Goal: Transaction & Acquisition: Book appointment/travel/reservation

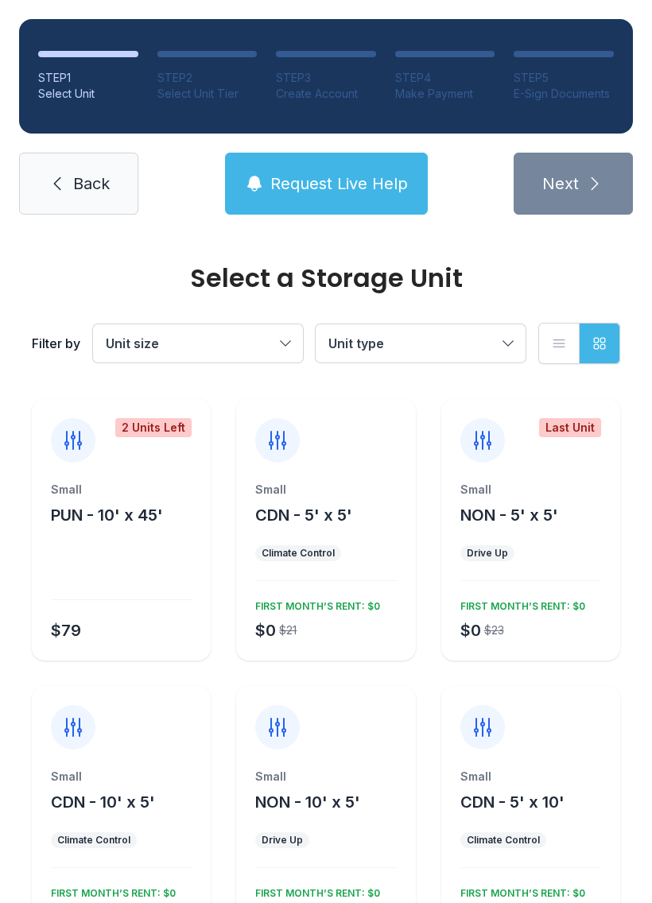
click at [355, 576] on div "Small CDN - 5' x 5' Climate Control $0 $21 FIRST MONTH’S RENT: $0" at bounding box center [325, 571] width 179 height 179
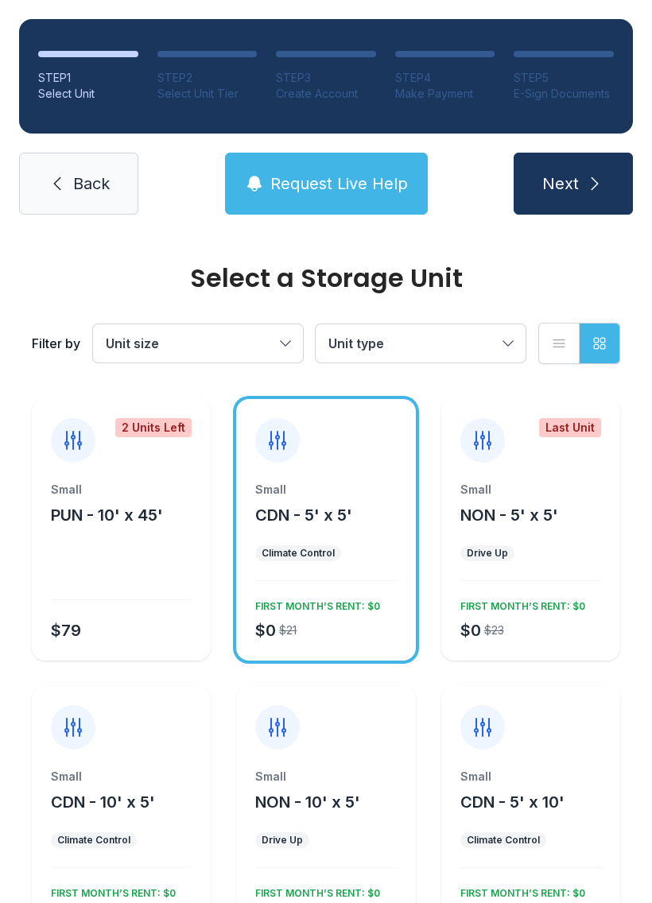
click at [578, 176] on span "Next" at bounding box center [560, 184] width 37 height 22
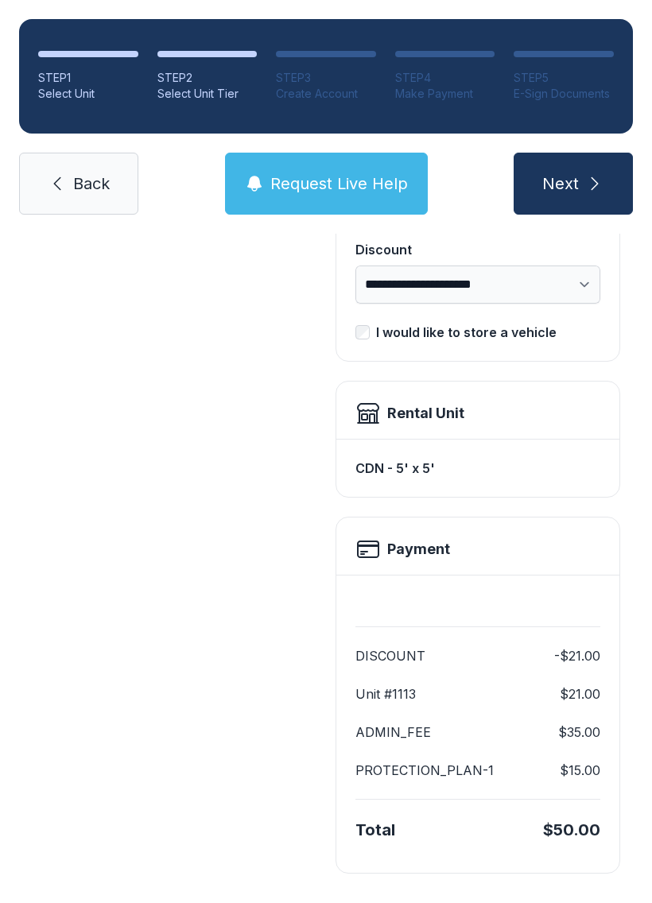
scroll to position [325, 0]
click at [328, 229] on div "STEP 1 Select Unit STEP 2 Select Unit Tier STEP 3 Create Account STEP 4 Make Pa…" at bounding box center [326, 117] width 652 height 234
click at [328, 228] on div "STEP 1 Select Unit STEP 2 Select Unit Tier STEP 3 Create Account STEP 4 Make Pa…" at bounding box center [326, 117] width 652 height 234
click at [328, 172] on button "Request Live Help" at bounding box center [326, 184] width 203 height 62
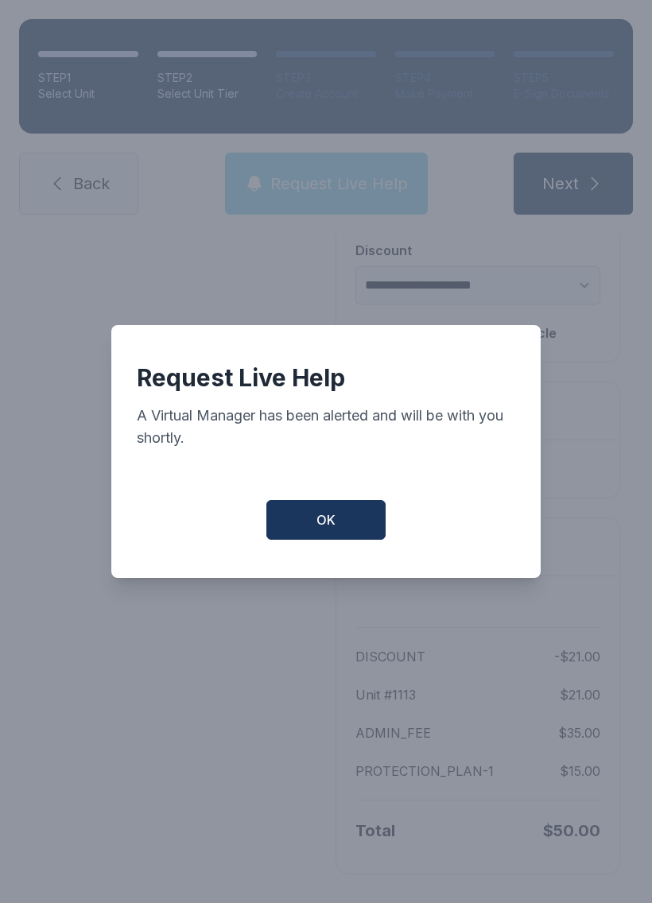
click at [328, 171] on div "Request Live Help A Virtual Manager has been alerted and will be with you short…" at bounding box center [326, 451] width 652 height 903
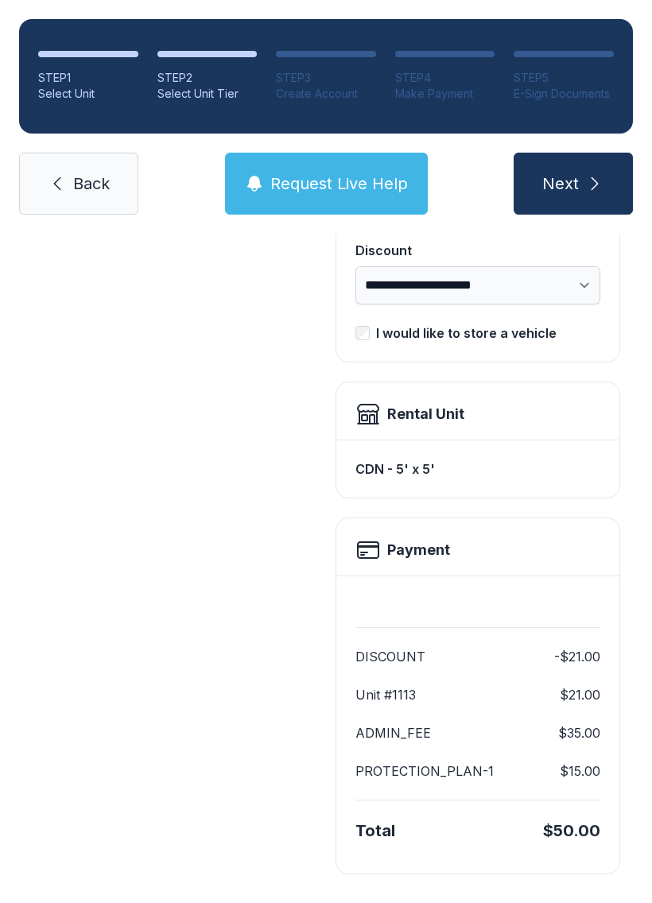
click at [345, 188] on span "Request Live Help" at bounding box center [339, 184] width 138 height 22
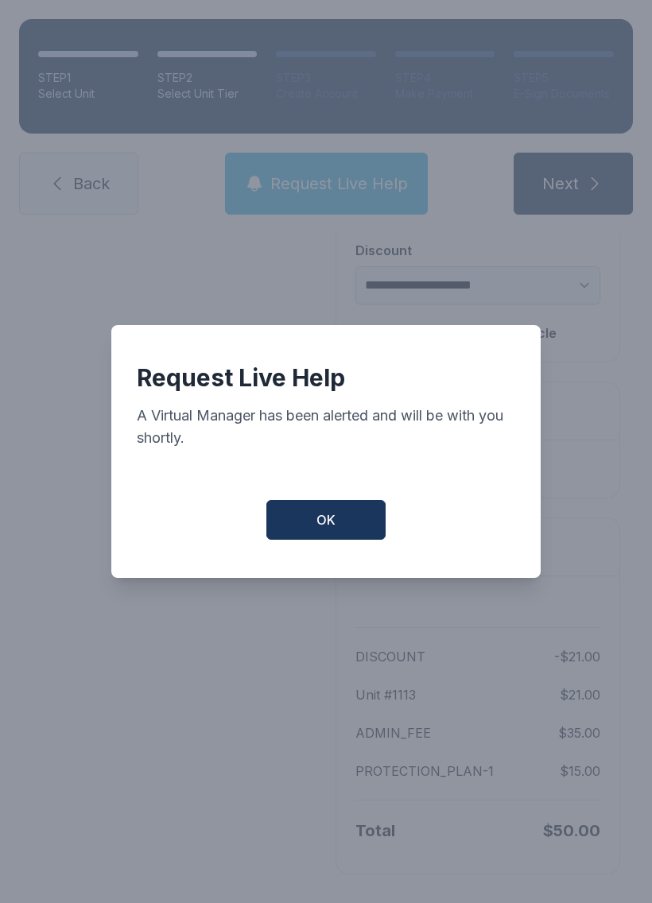
click at [362, 530] on button "OK" at bounding box center [325, 520] width 119 height 40
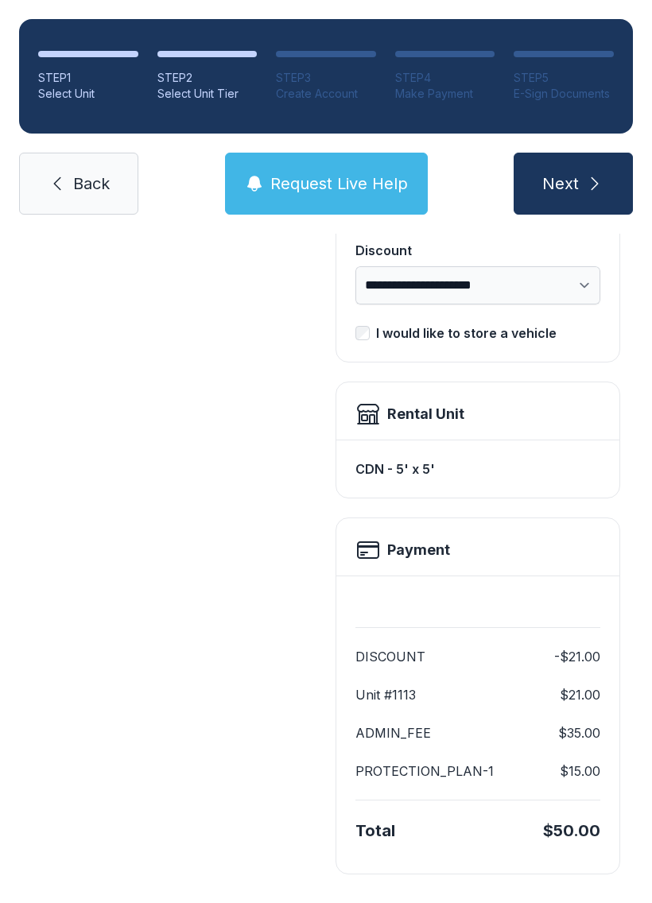
click at [104, 167] on link "Back" at bounding box center [78, 184] width 119 height 62
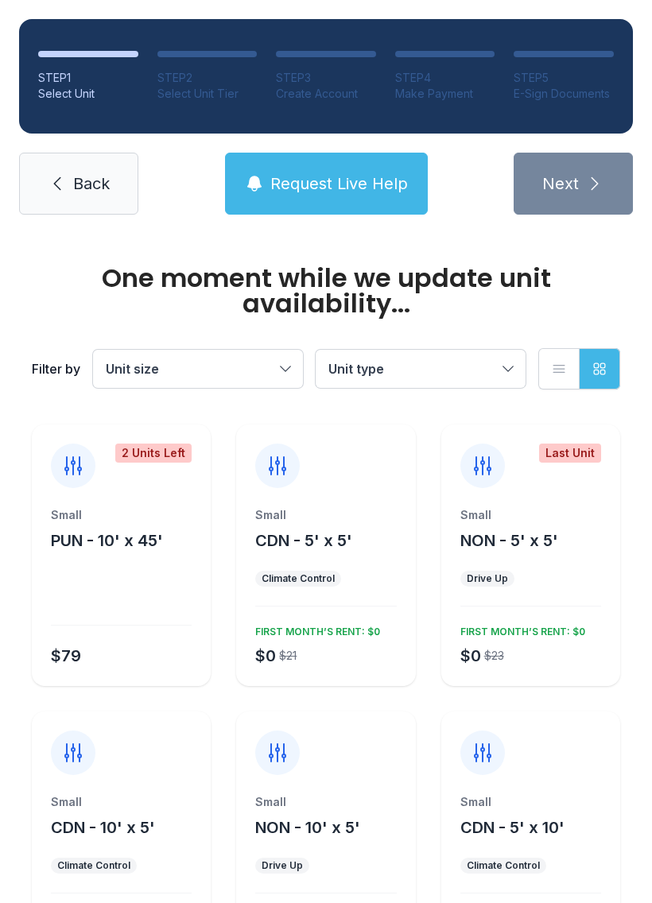
click at [370, 611] on div "Small CDN - 5' x 5' Climate Control $0 $21 FIRST MONTH’S RENT: $0" at bounding box center [325, 596] width 179 height 179
click at [347, 611] on div "Small CDN - 5' x 5' Climate Control $0 $21 FIRST MONTH’S RENT: $0" at bounding box center [325, 596] width 179 height 179
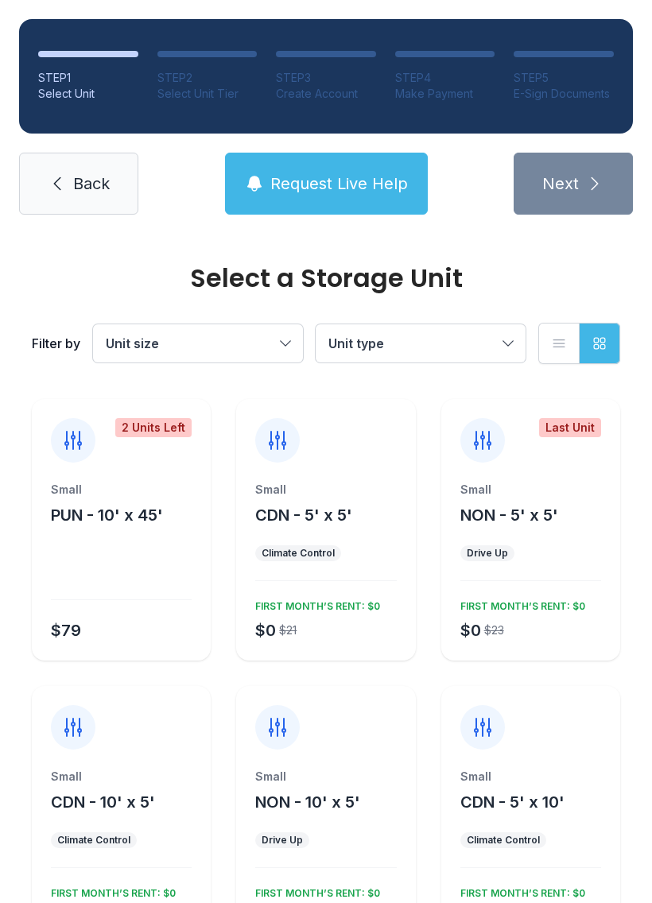
click at [362, 534] on div "Small CDN - 5' x 5' Climate Control $0 $21 FIRST MONTH’S RENT: $0" at bounding box center [325, 571] width 179 height 179
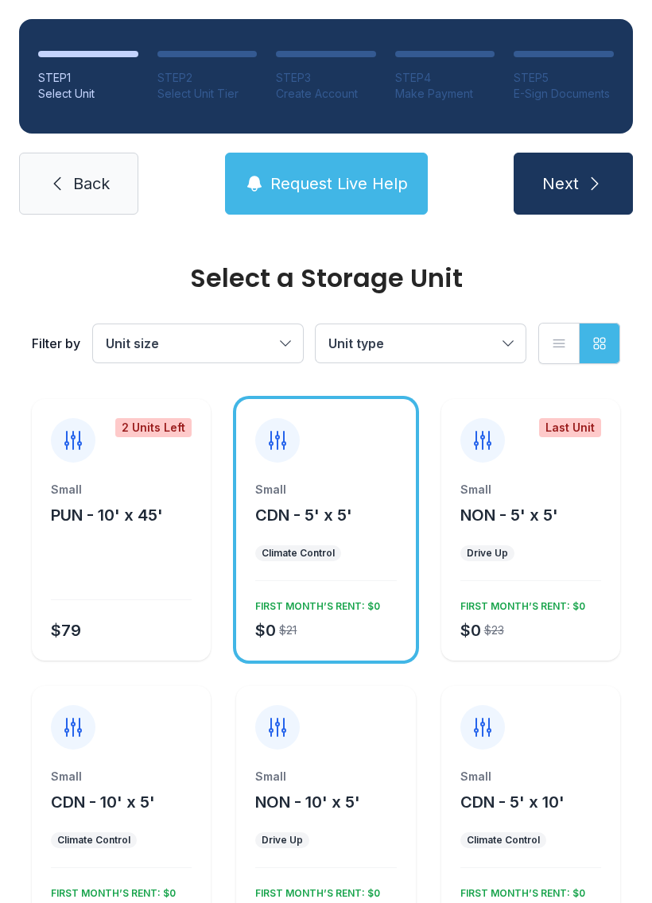
click at [577, 196] on button "Next" at bounding box center [573, 184] width 119 height 62
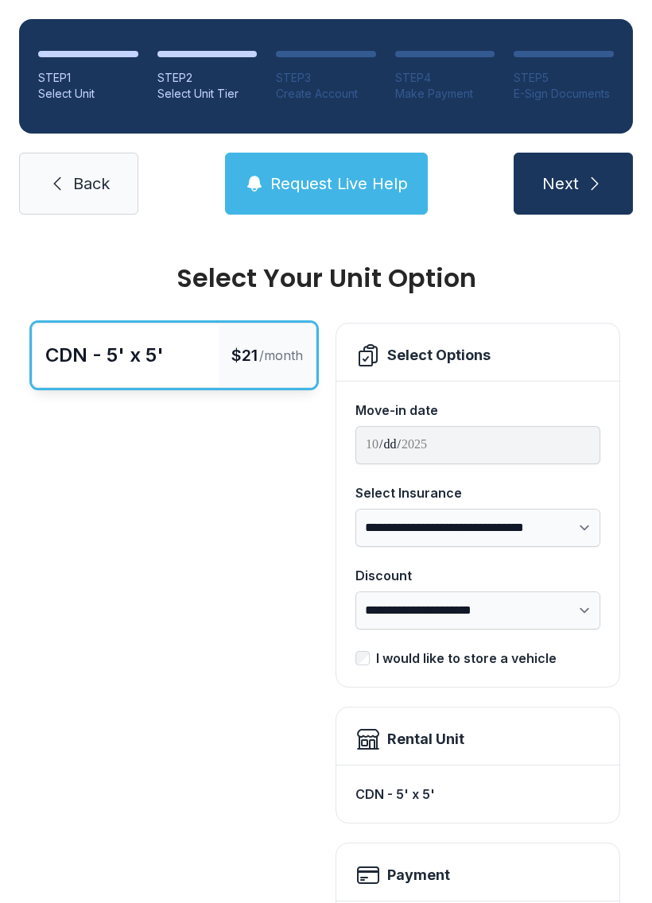
scroll to position [16, 0]
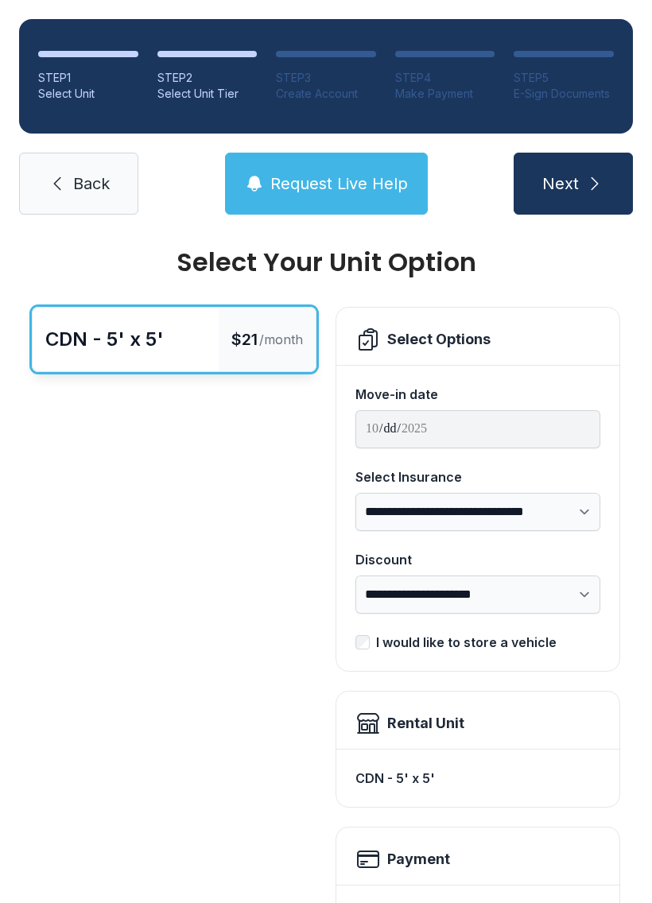
click at [580, 184] on button "Next" at bounding box center [573, 184] width 119 height 62
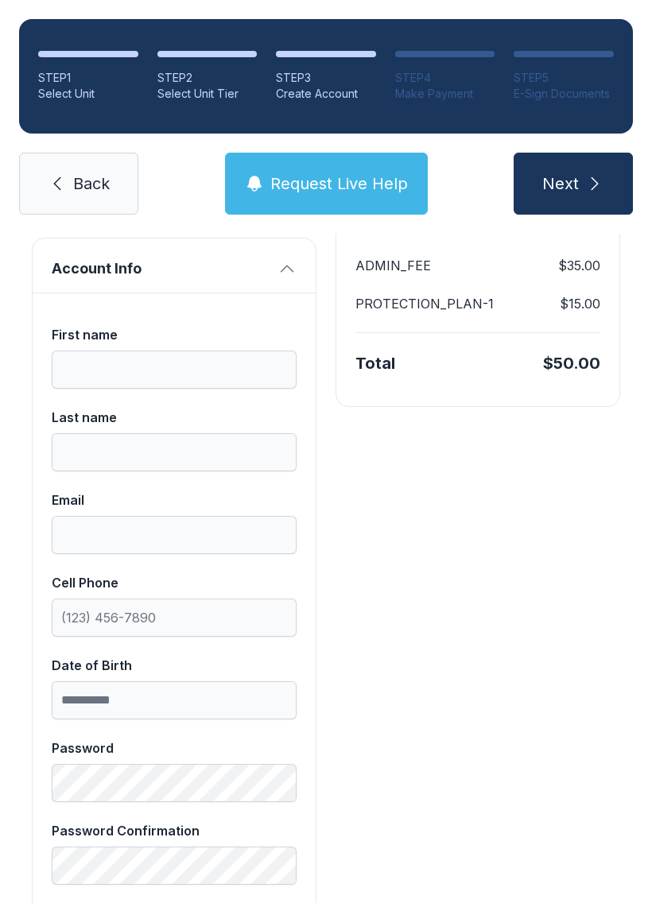
scroll to position [279, 0]
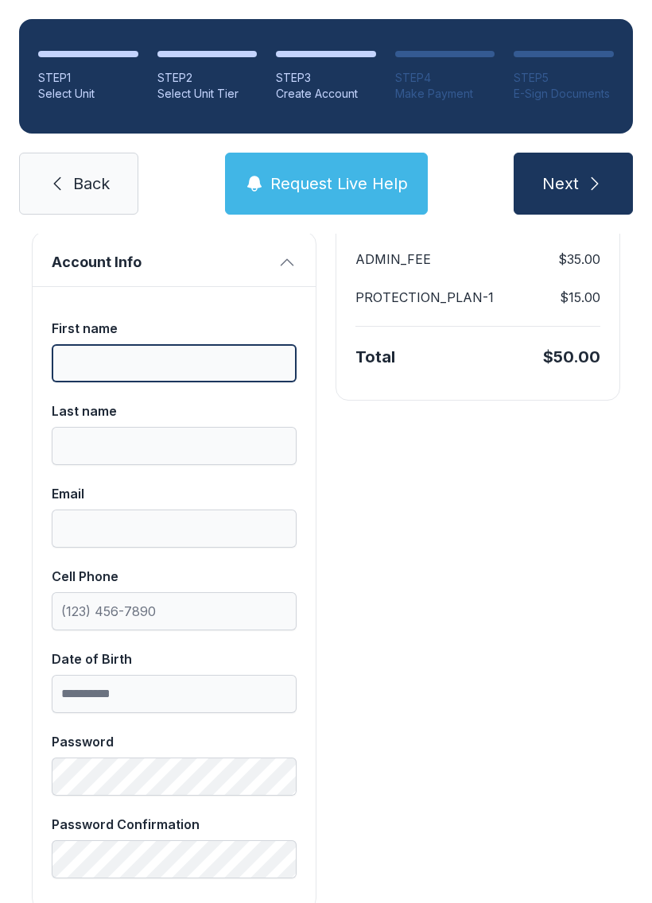
click at [213, 372] on input "First name" at bounding box center [174, 363] width 245 height 38
type input "********"
click at [196, 424] on label "Last name" at bounding box center [174, 434] width 245 height 64
click at [196, 427] on input "Last name" at bounding box center [174, 446] width 245 height 38
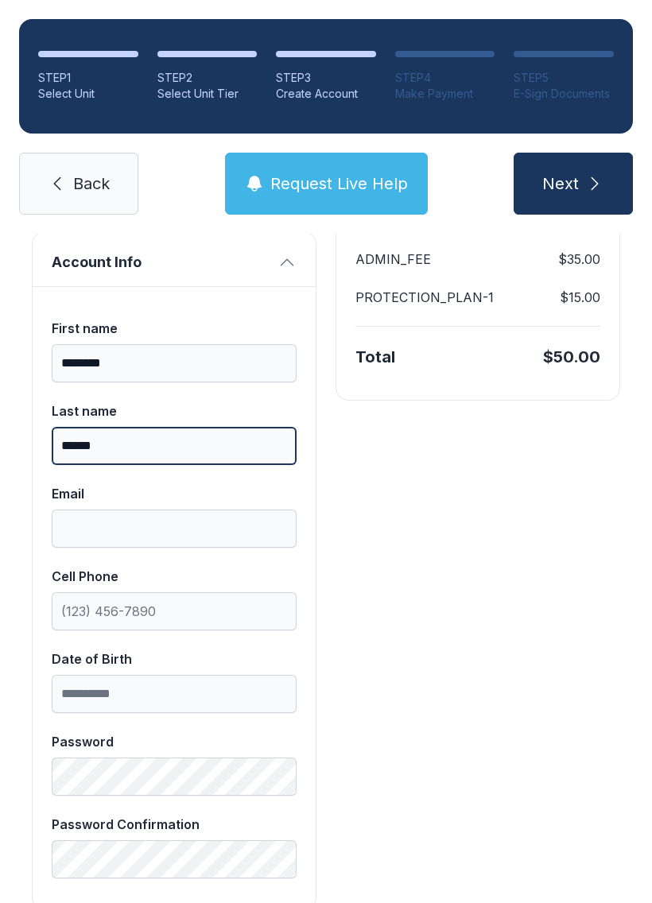
type input "******"
click at [184, 546] on input "Email" at bounding box center [174, 529] width 245 height 38
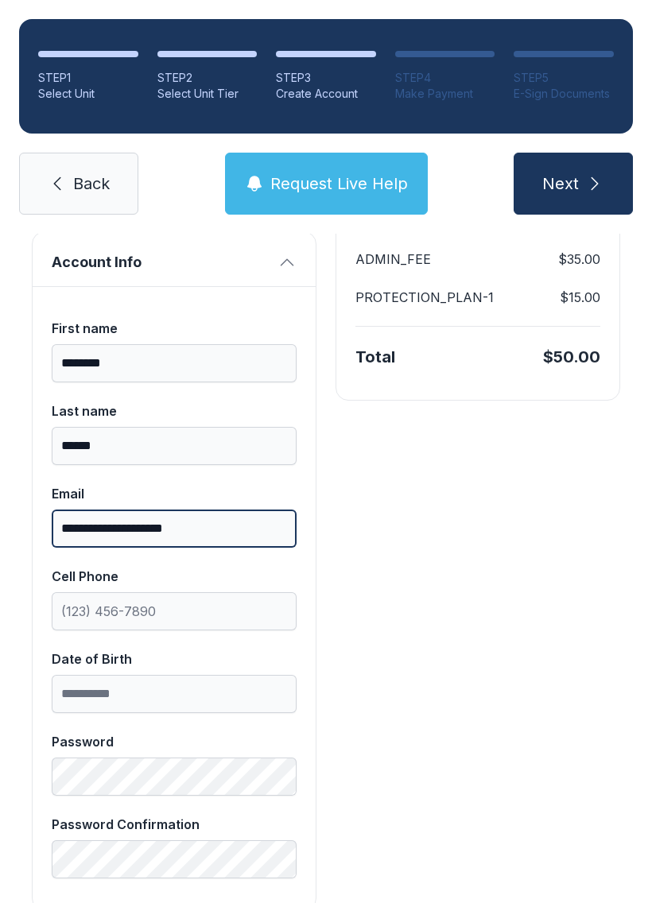
type input "**********"
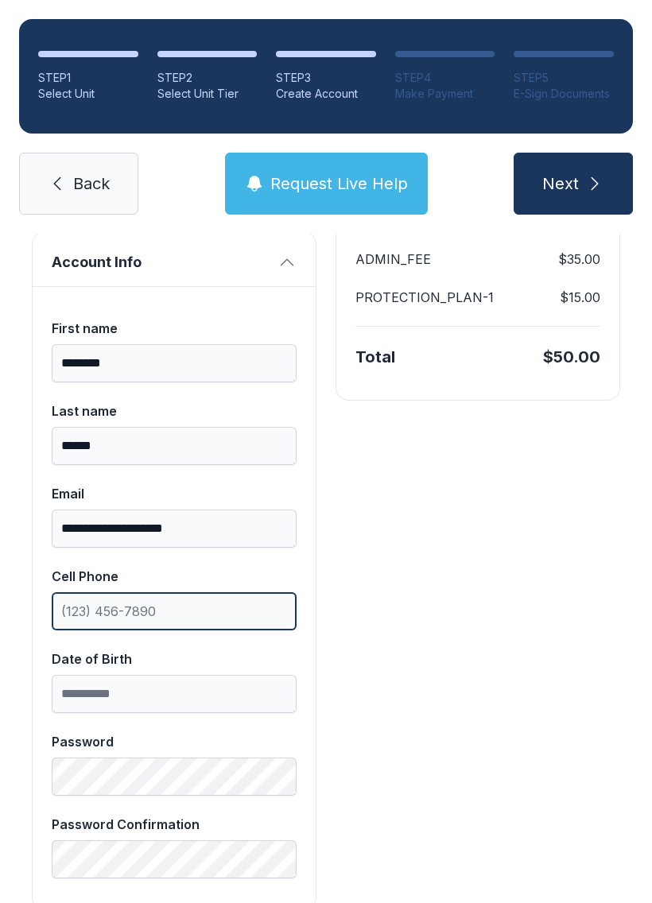
click at [235, 612] on input "Cell Phone" at bounding box center [174, 611] width 245 height 38
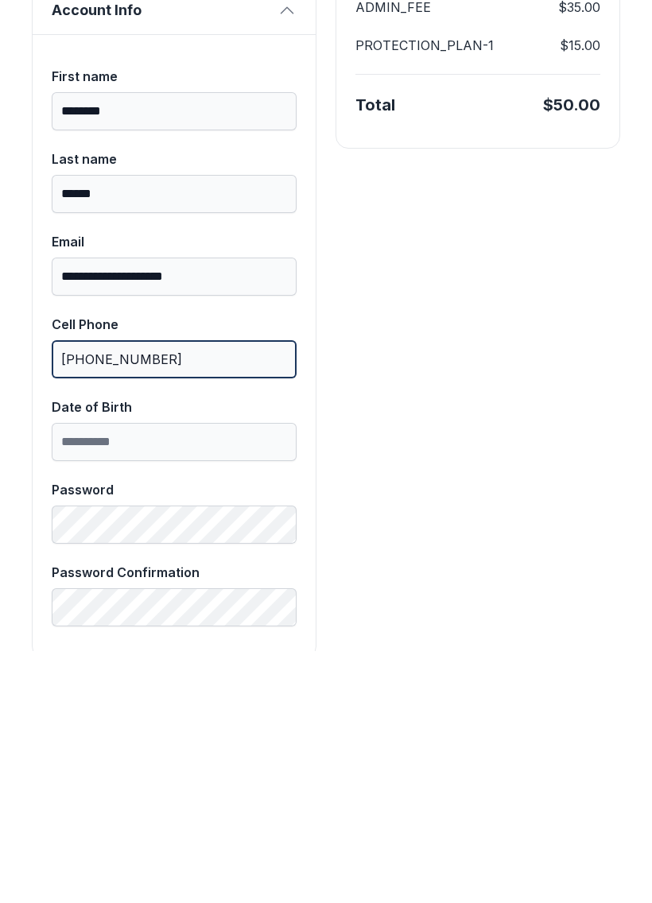
type input "[PHONE_NUMBER]"
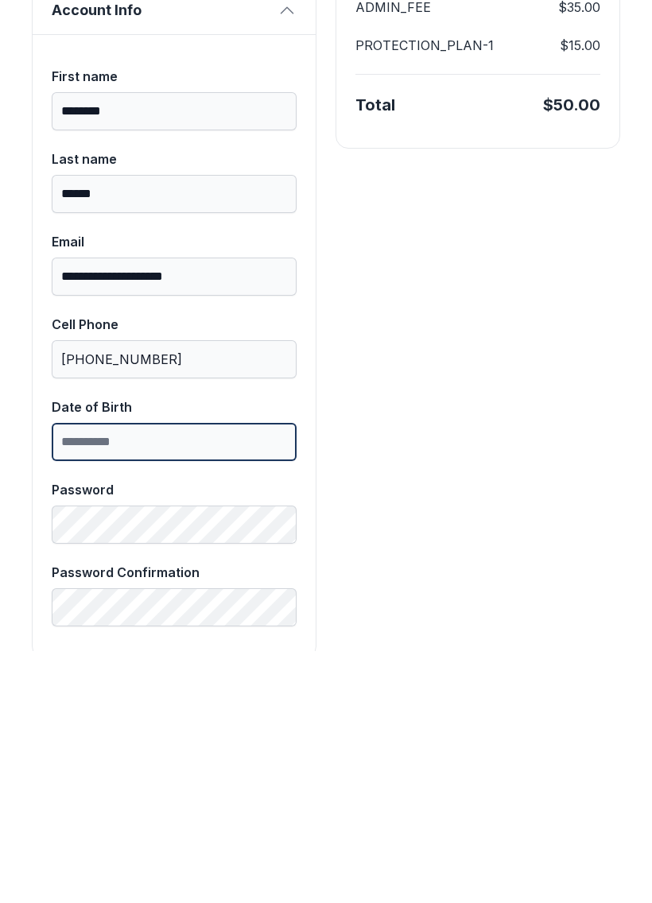
click at [204, 675] on input "Date of Birth" at bounding box center [174, 694] width 245 height 38
type input "**********"
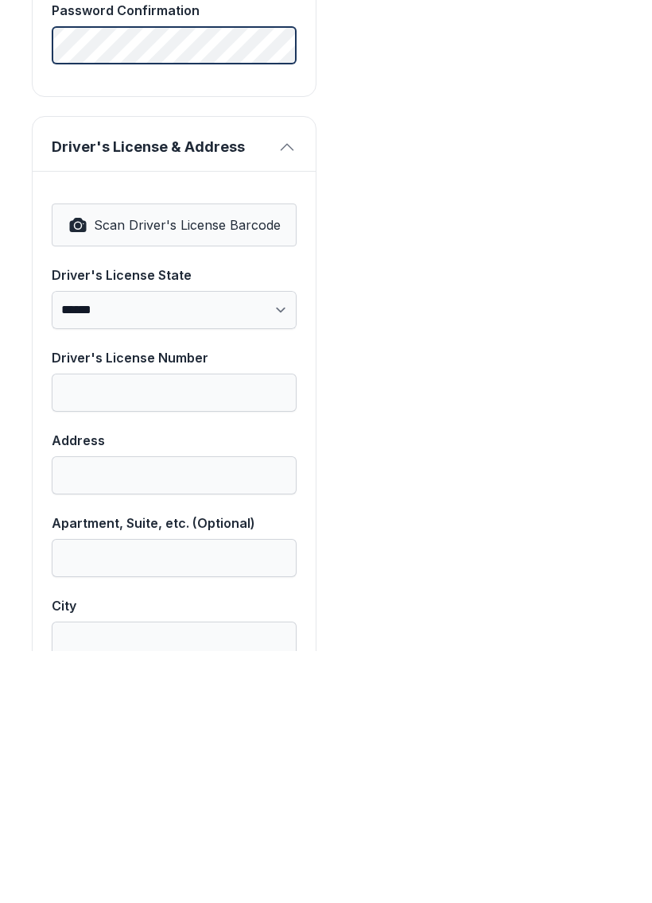
scroll to position [840, 0]
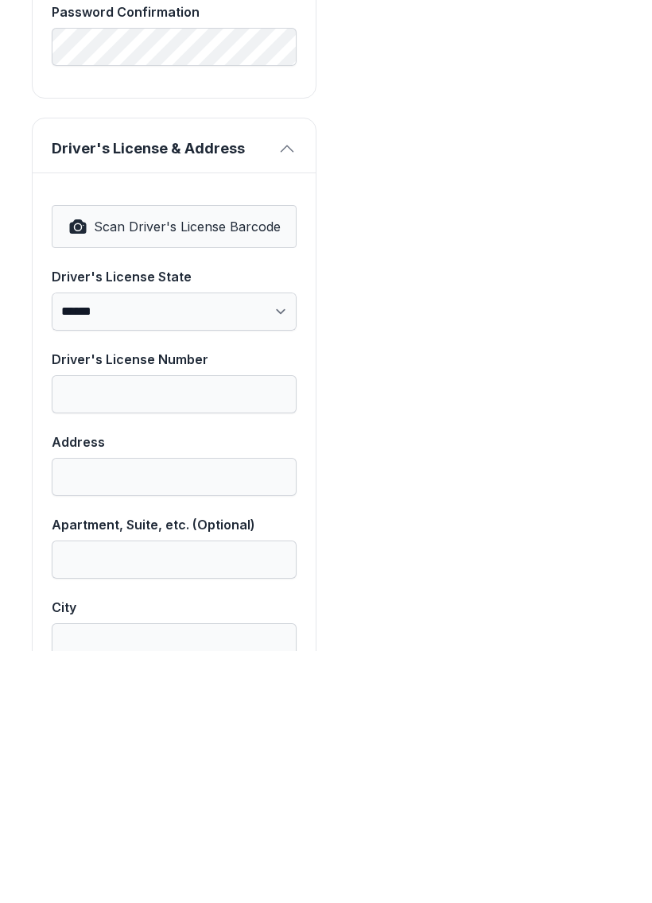
click at [243, 545] on select "**********" at bounding box center [174, 564] width 245 height 38
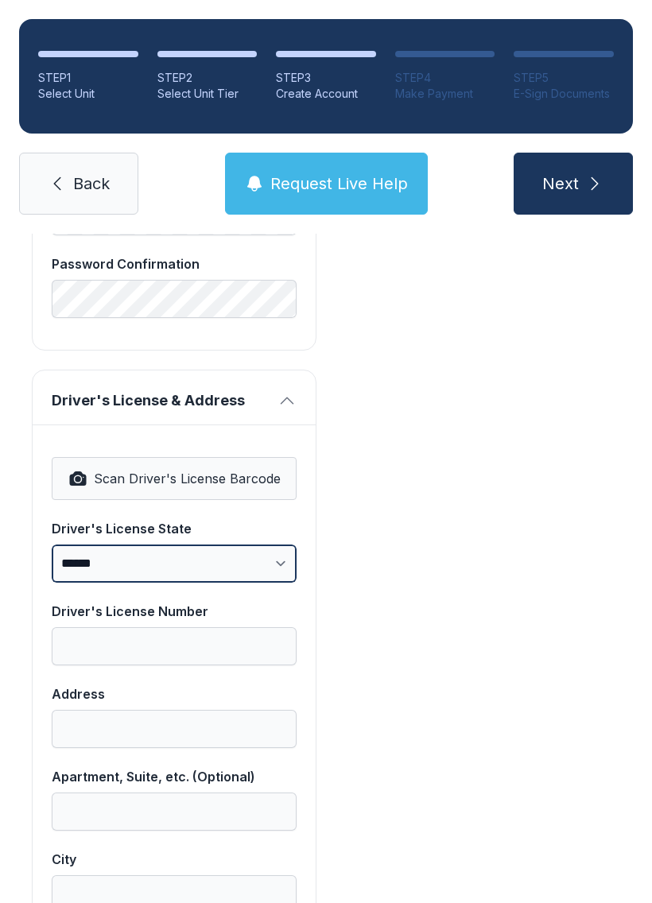
select select "**"
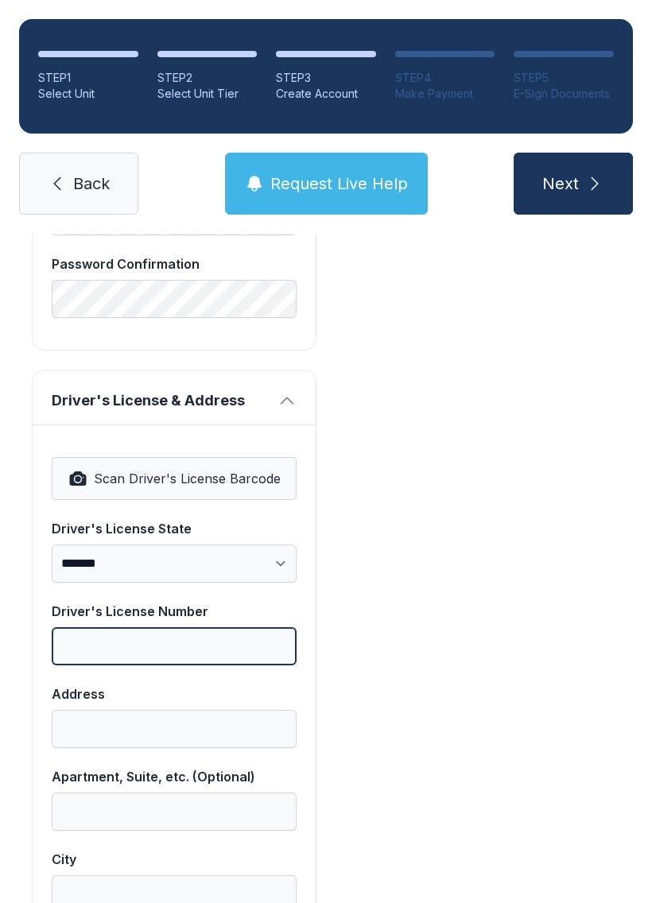
click at [227, 627] on input "Driver's License Number" at bounding box center [174, 646] width 245 height 38
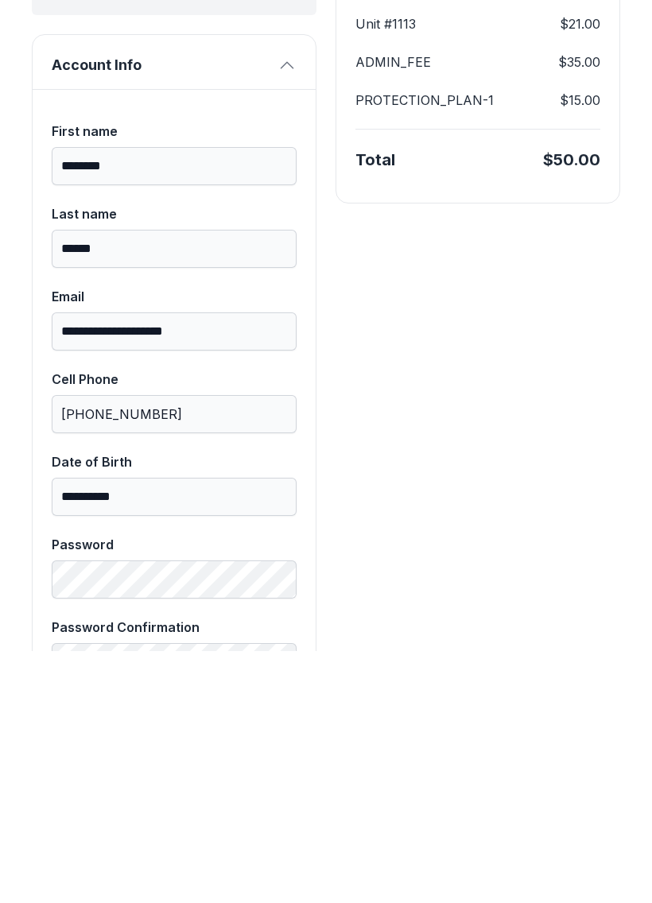
scroll to position [130, 0]
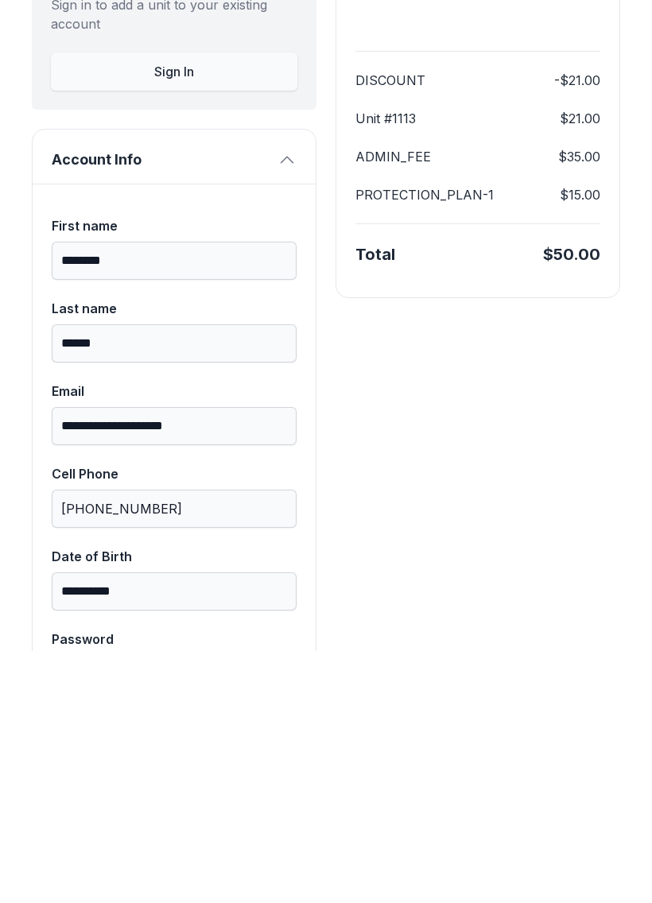
click at [213, 494] on input "********" at bounding box center [174, 513] width 245 height 38
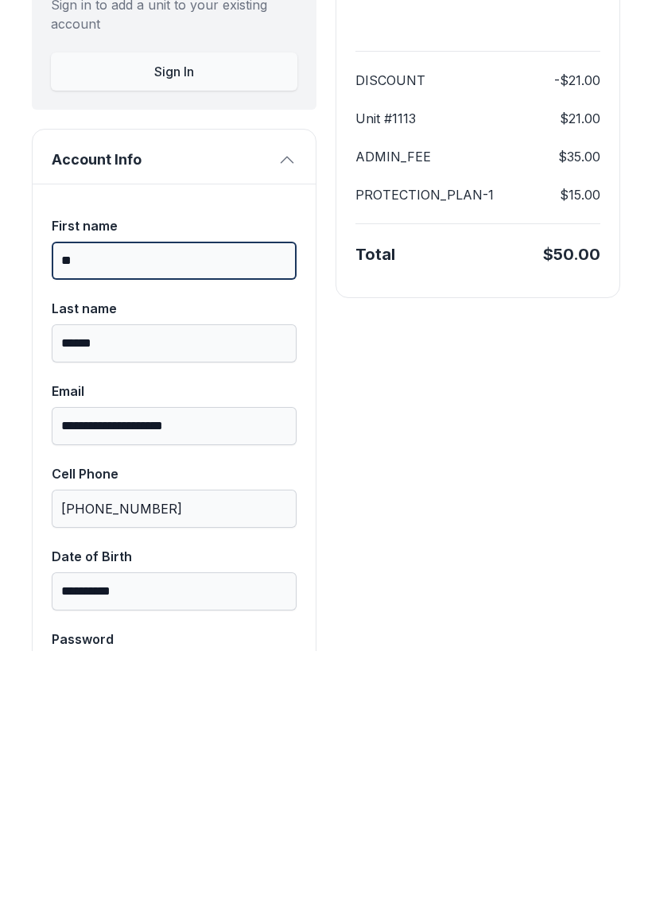
type input "*"
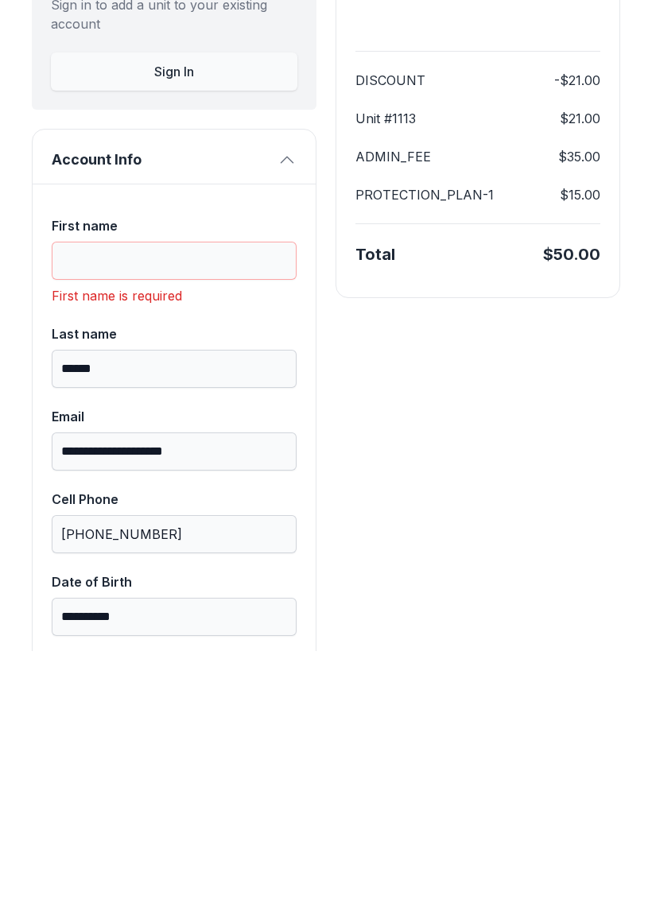
click at [192, 577] on div "Last name" at bounding box center [174, 586] width 245 height 19
click at [192, 602] on input "******" at bounding box center [174, 621] width 245 height 38
type input "*"
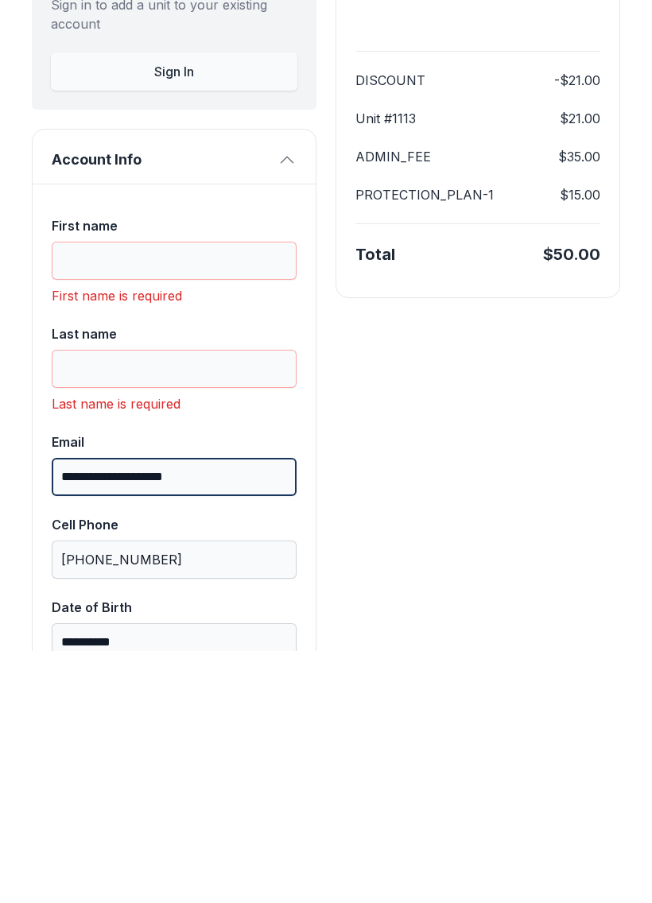
click at [253, 710] on input "**********" at bounding box center [174, 729] width 245 height 38
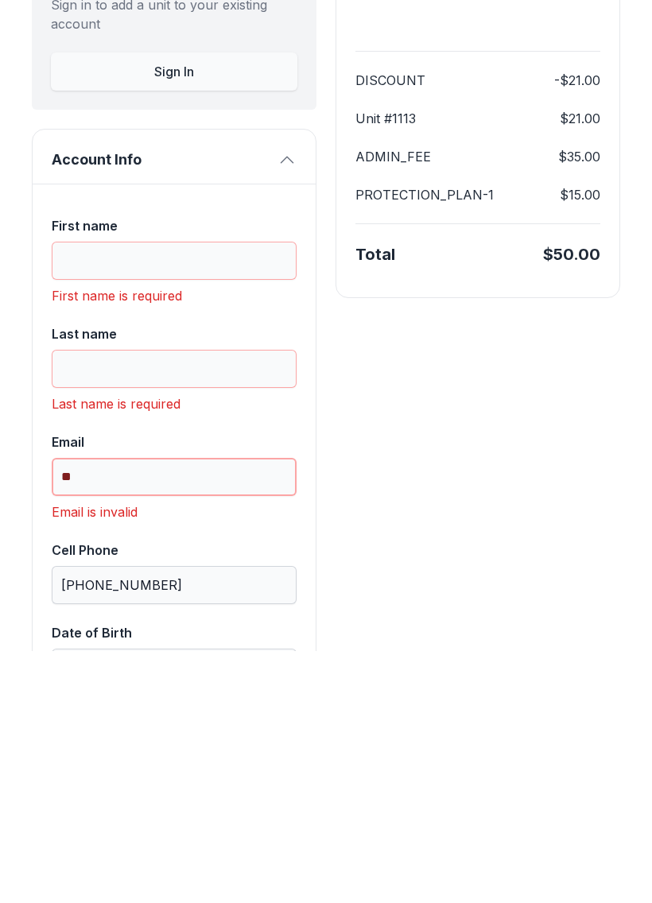
type input "*"
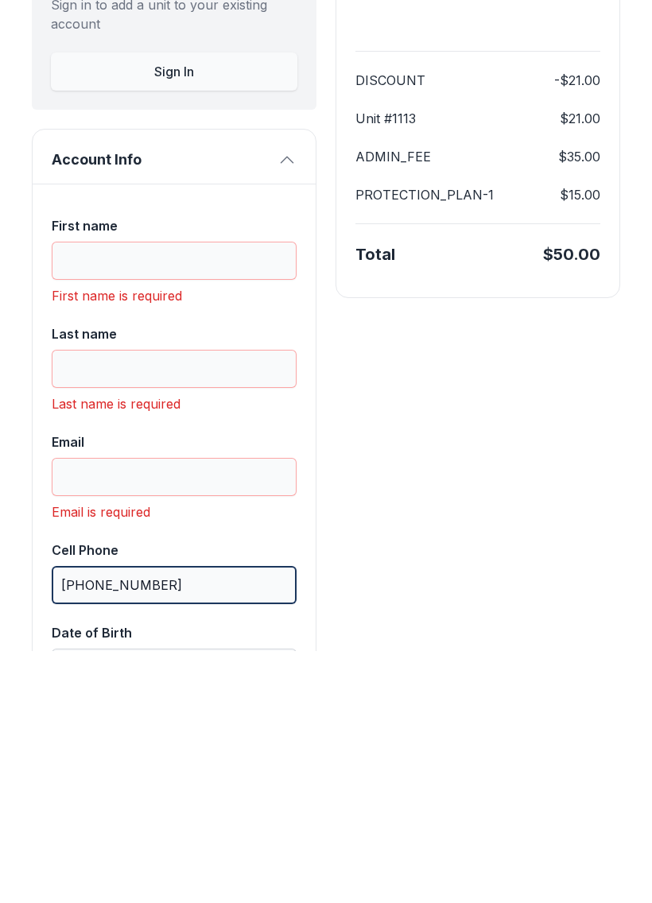
click at [253, 818] on input "[PHONE_NUMBER]" at bounding box center [174, 837] width 245 height 38
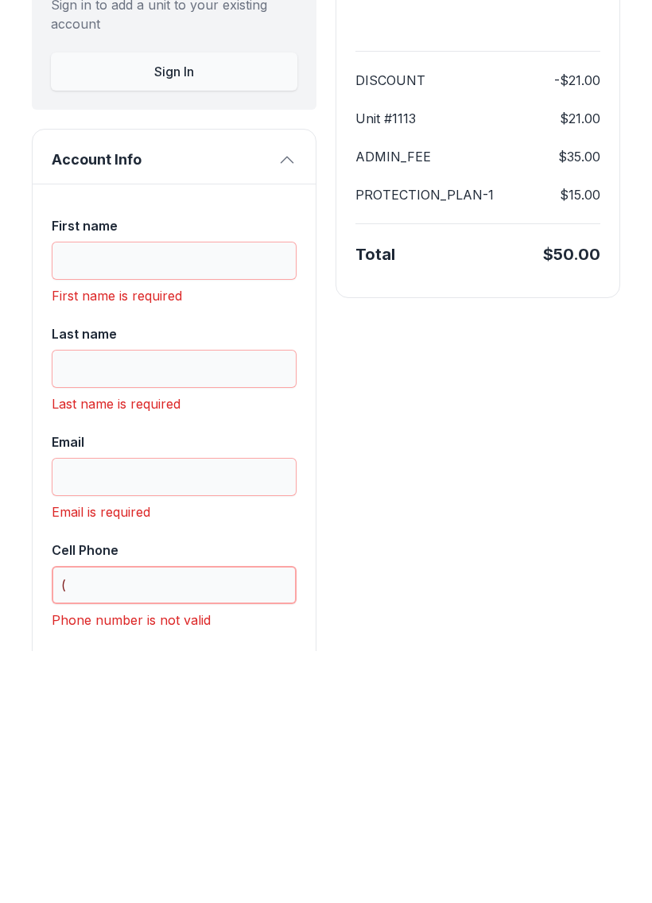
type input "("
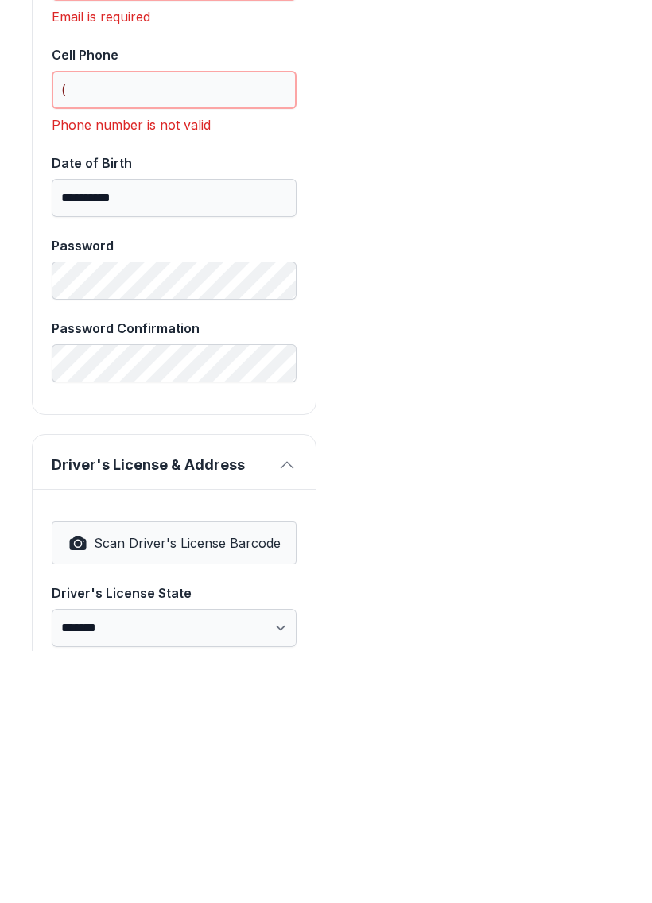
scroll to position [629, 0]
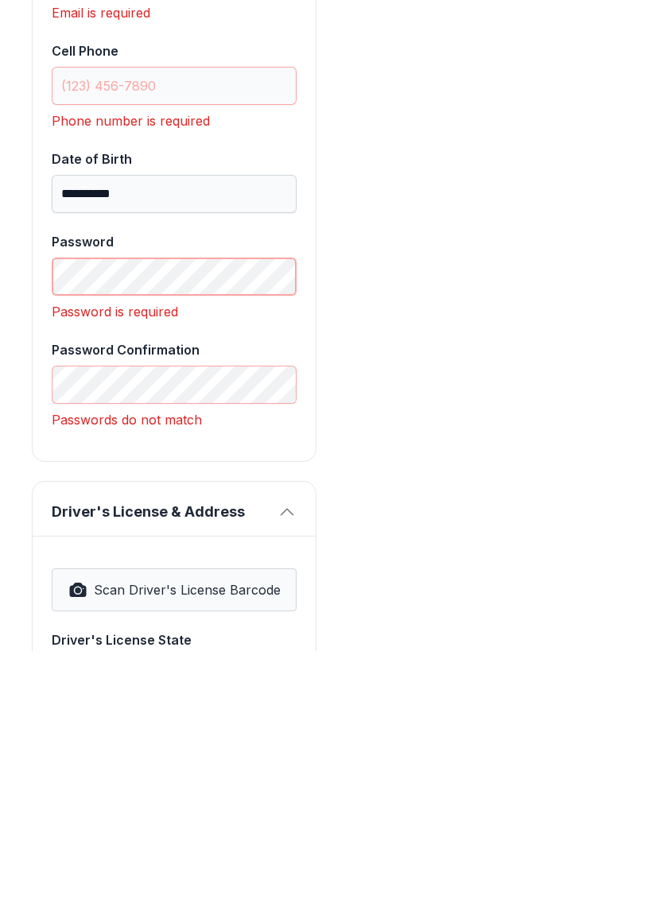
click at [573, 153] on button "Next" at bounding box center [573, 184] width 119 height 62
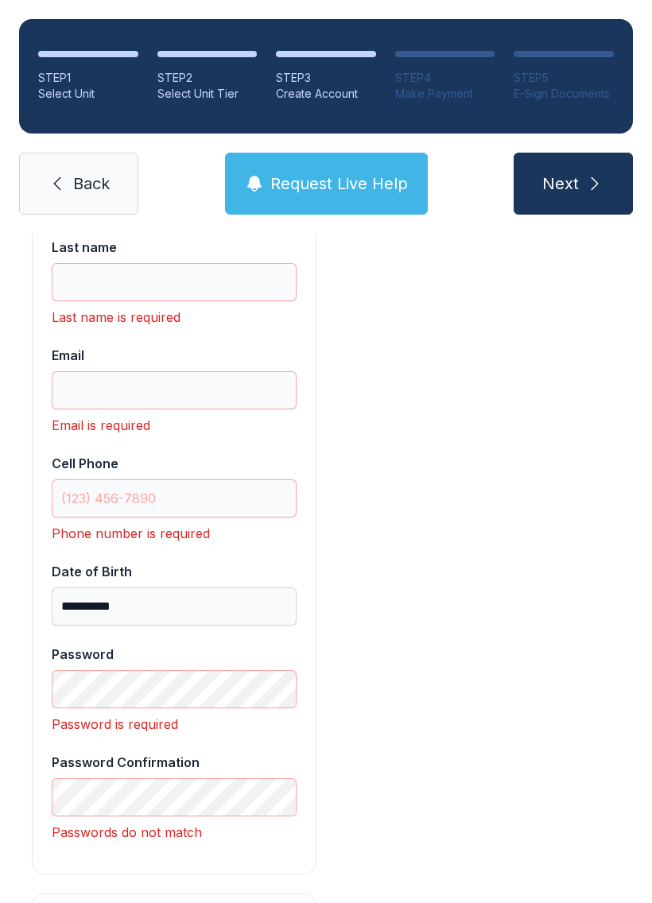
scroll to position [544, 0]
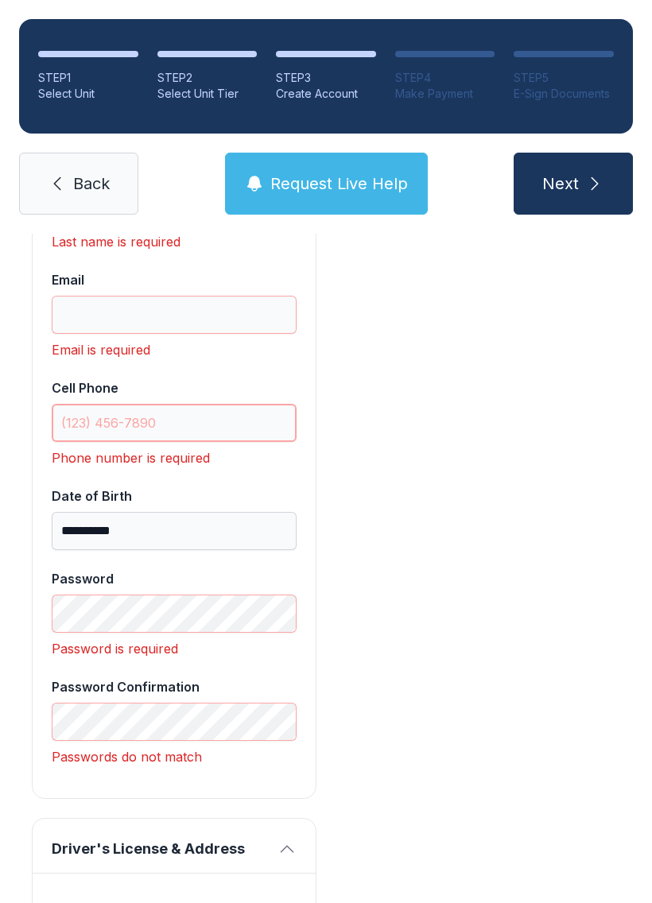
click at [227, 405] on input "Cell Phone" at bounding box center [174, 423] width 245 height 38
type input "("
click at [269, 534] on input "**********" at bounding box center [174, 531] width 245 height 38
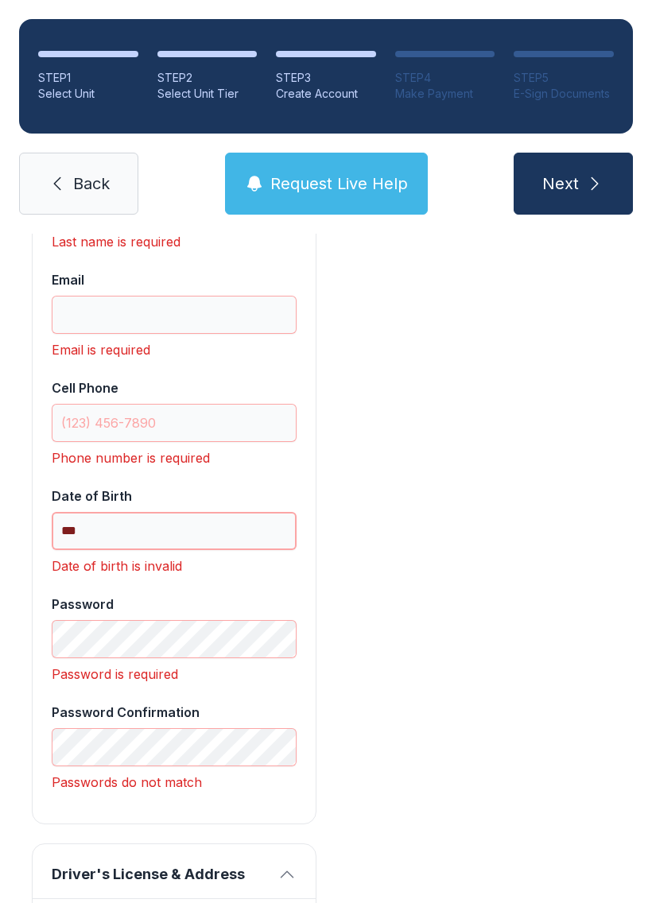
type input "*"
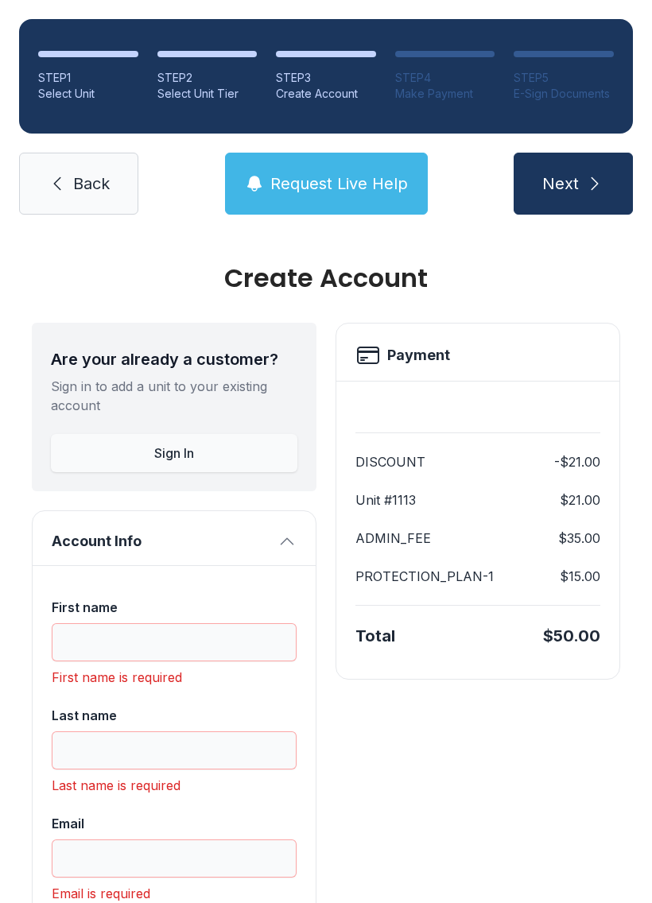
scroll to position [0, 0]
click at [86, 197] on link "Back" at bounding box center [78, 184] width 119 height 62
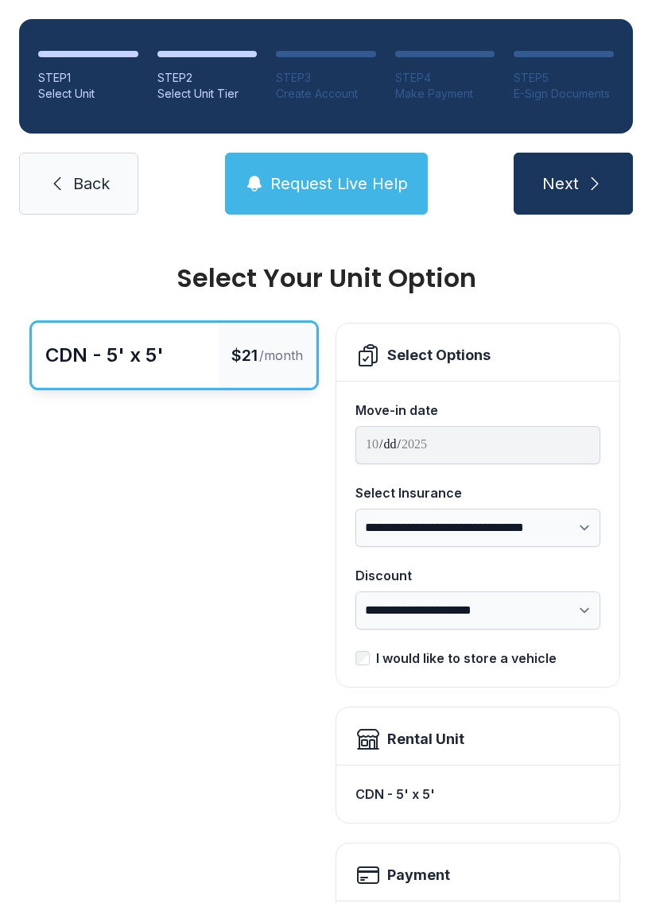
click at [91, 173] on span "Back" at bounding box center [91, 184] width 37 height 22
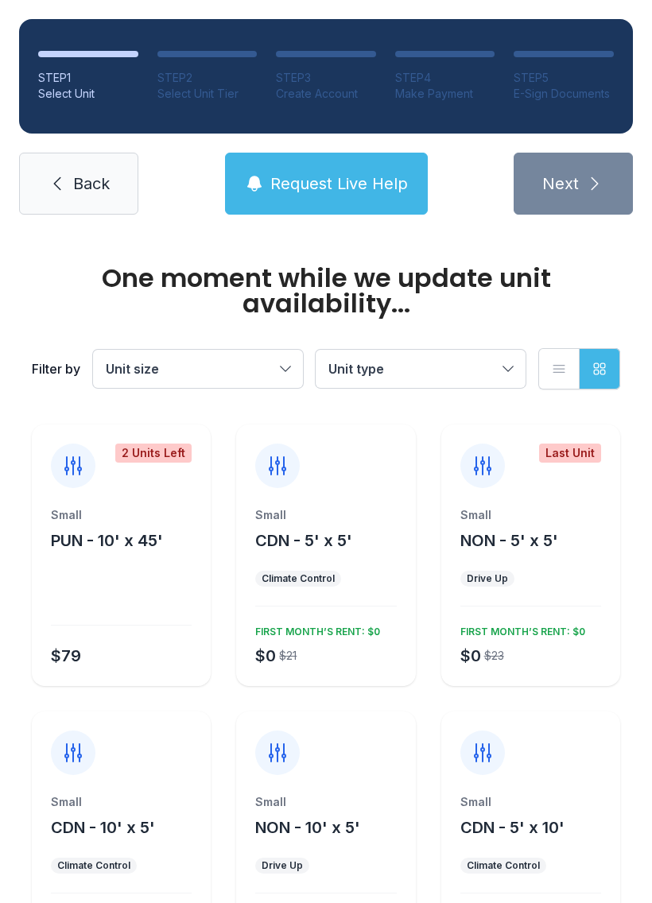
click at [89, 204] on link "Back" at bounding box center [78, 184] width 119 height 62
